Goal: Information Seeking & Learning: Check status

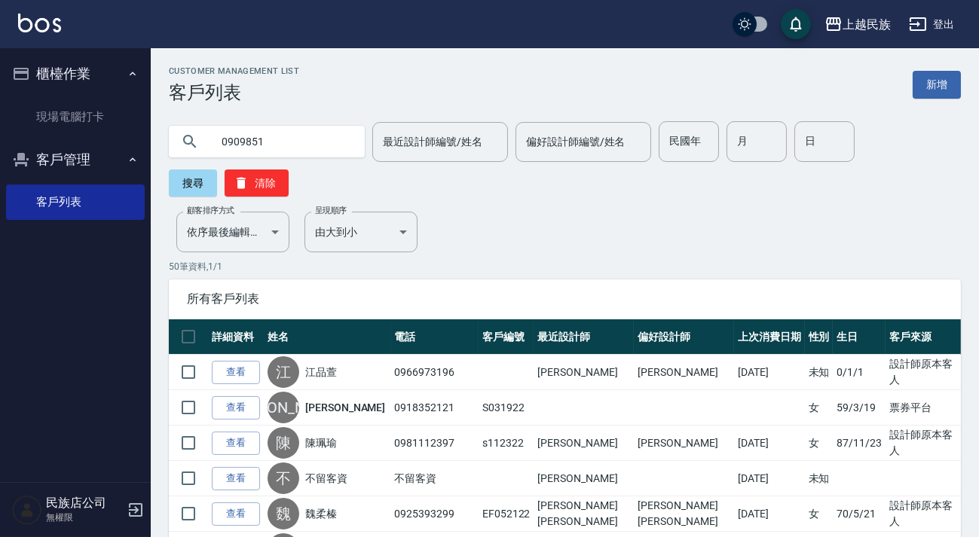
type input "0909851"
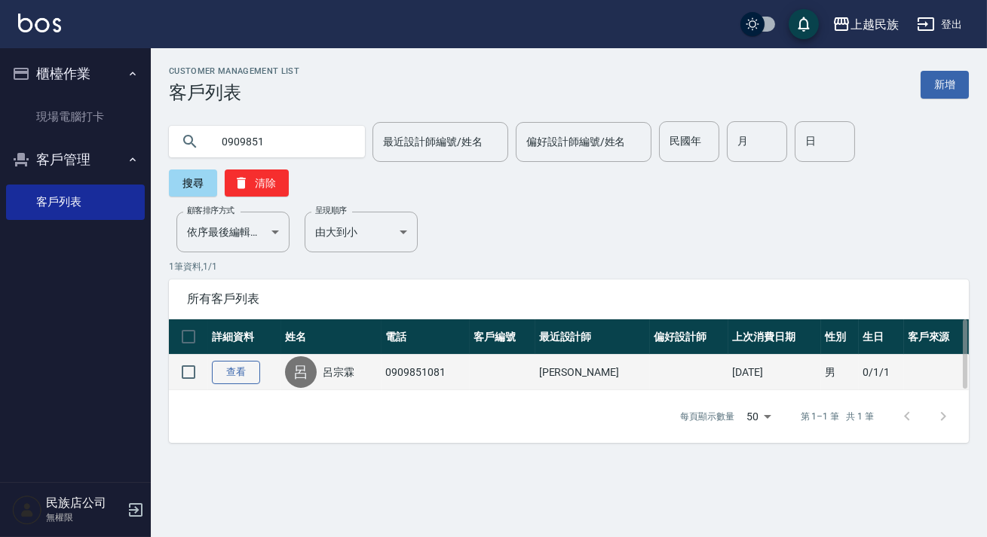
click at [218, 369] on link "查看" at bounding box center [236, 372] width 48 height 23
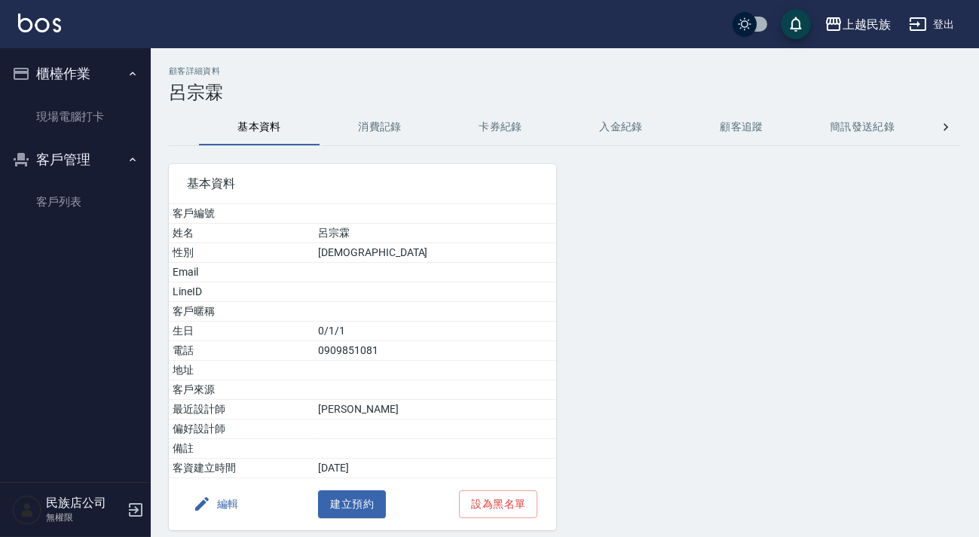
click at [380, 113] on button "消費記錄" at bounding box center [380, 127] width 121 height 36
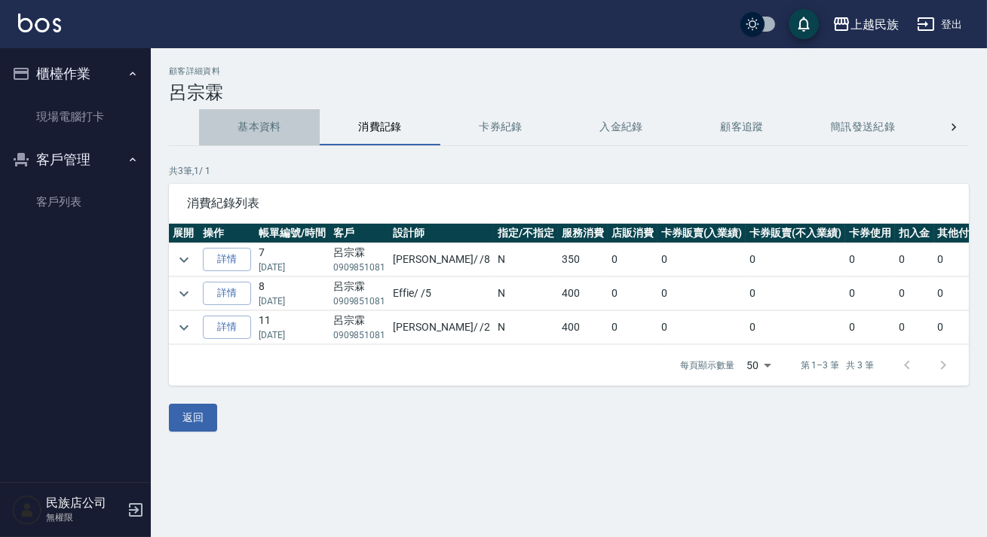
click at [280, 130] on button "基本資料" at bounding box center [259, 127] width 121 height 36
